Goal: Find specific fact: Find specific fact

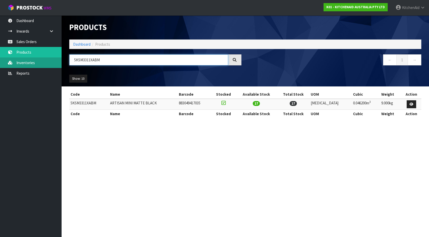
drag, startPoint x: 114, startPoint y: 60, endPoint x: 26, endPoint y: 58, distance: 87.8
click at [27, 58] on body "Toggle navigation ProStock WMS K01 - KITCHENAID AUSTRALIA PTY LTD [GEOGRAPHIC_D…" at bounding box center [214, 118] width 429 height 237
paste input "W11433197"
drag, startPoint x: 104, startPoint y: 59, endPoint x: 19, endPoint y: 62, distance: 85.8
click at [19, 62] on body "Toggle navigation ProStock WMS K01 - KITCHENAID AUSTRALIA PTY LTD [GEOGRAPHIC_D…" at bounding box center [214, 118] width 429 height 237
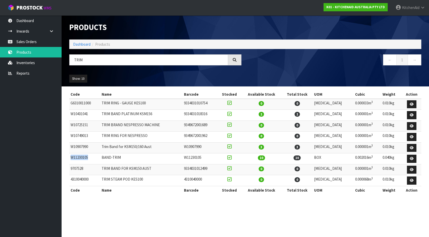
drag, startPoint x: 89, startPoint y: 159, endPoint x: 71, endPoint y: 159, distance: 18.0
click at [71, 159] on td "W11230105" at bounding box center [84, 159] width 31 height 11
copy td "W11230105"
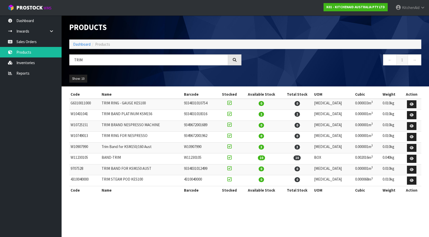
click at [140, 201] on section "Code Name Barcode Stocked Available Stock Total Stock UOM Cubic Weight Action G…" at bounding box center [246, 145] width 368 height 117
click at [153, 59] on input "TRIM" at bounding box center [148, 59] width 159 height 11
type input "T"
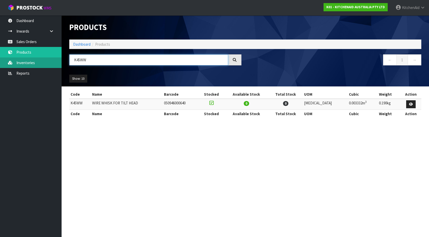
drag, startPoint x: 95, startPoint y: 62, endPoint x: 52, endPoint y: 63, distance: 42.6
click at [54, 63] on body "Toggle navigation ProStock WMS K01 - KITCHENAID AUSTRALIA PTY LTD [GEOGRAPHIC_D…" at bounding box center [214, 118] width 429 height 237
paste input "5KDF7B"
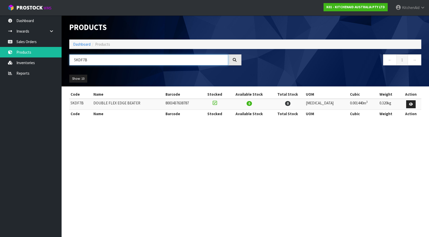
type input "5KDF7B"
